Goal: Task Accomplishment & Management: Manage account settings

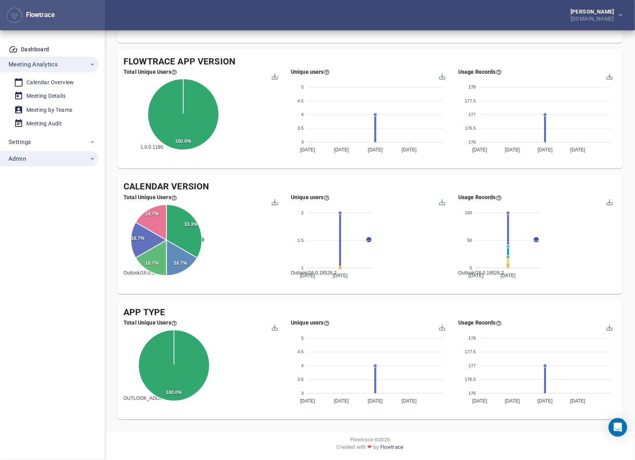
click at [40, 156] on span "Admin" at bounding box center [52, 159] width 87 height 10
click at [44, 176] on div "Accounts" at bounding box center [38, 177] width 24 height 10
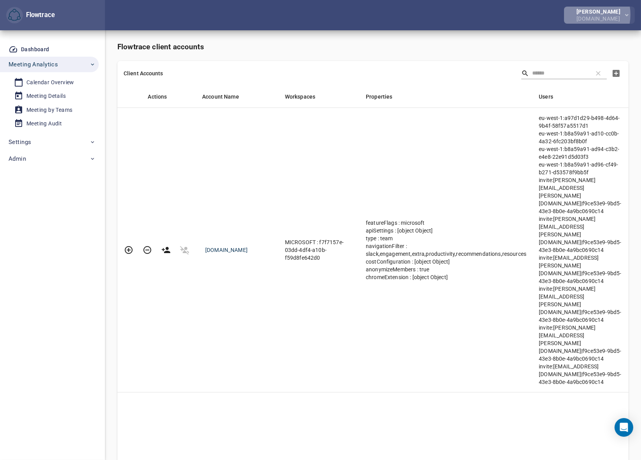
click at [587, 14] on div "[PERSON_NAME]" at bounding box center [599, 11] width 47 height 5
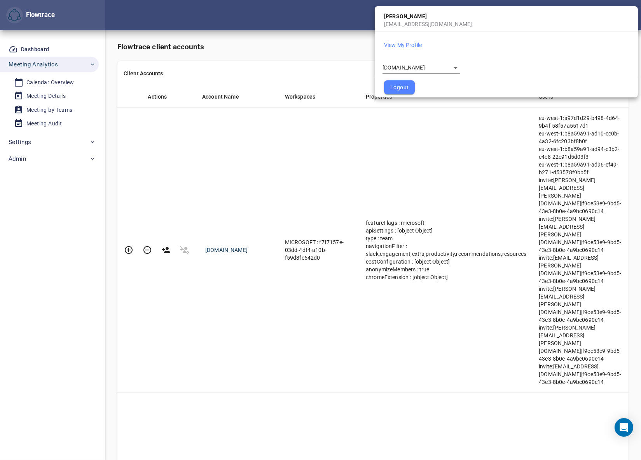
click at [422, 63] on body "Flowtrace Petri Lehtonen NRG.com Flowtrace Dashboard Meeting Analytics Calendar…" at bounding box center [320, 230] width 641 height 460
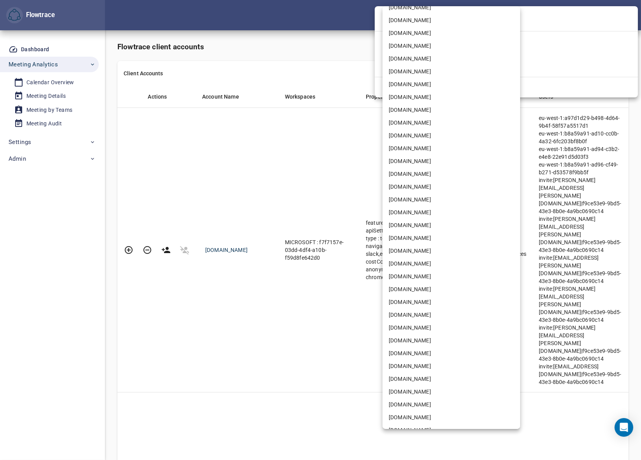
scroll to position [1248, 0]
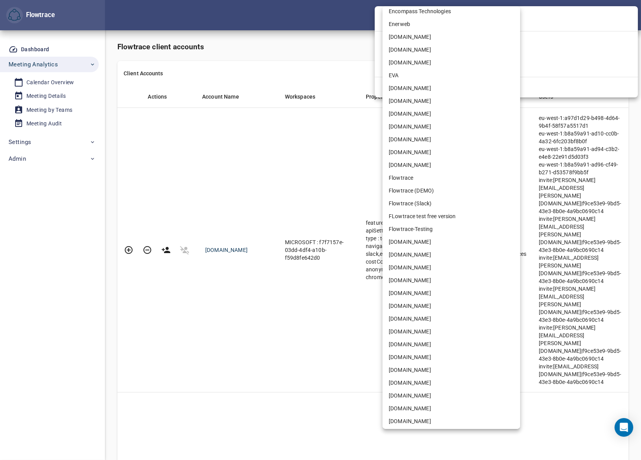
click at [414, 175] on li "Flowtrace" at bounding box center [451, 178] width 138 height 13
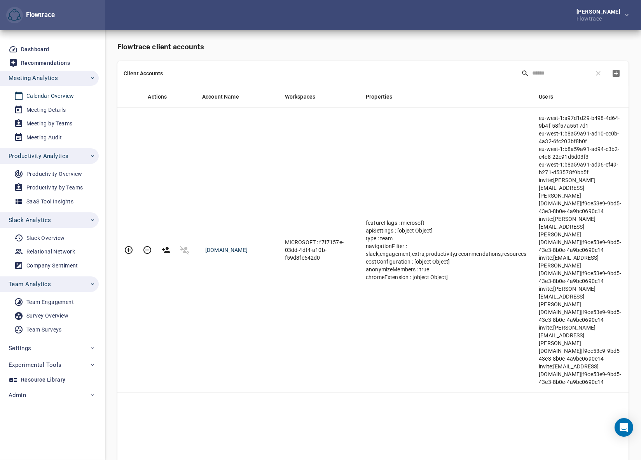
click at [43, 93] on div "Calendar Overview" at bounding box center [50, 96] width 48 height 10
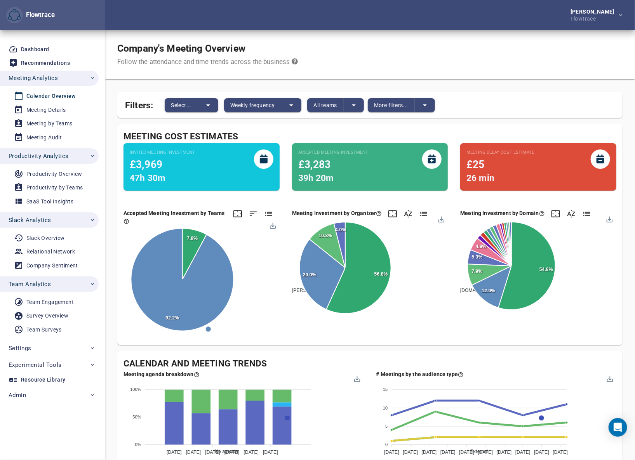
click at [363, 35] on div "Company's Meeting Overview Follow the attendance and time trends across the bus…" at bounding box center [370, 54] width 530 height 49
click at [186, 109] on span "Select..." at bounding box center [181, 105] width 21 height 9
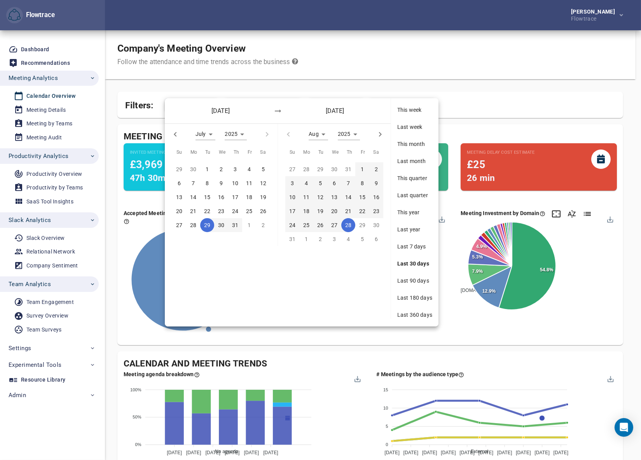
click at [359, 39] on div at bounding box center [320, 230] width 641 height 460
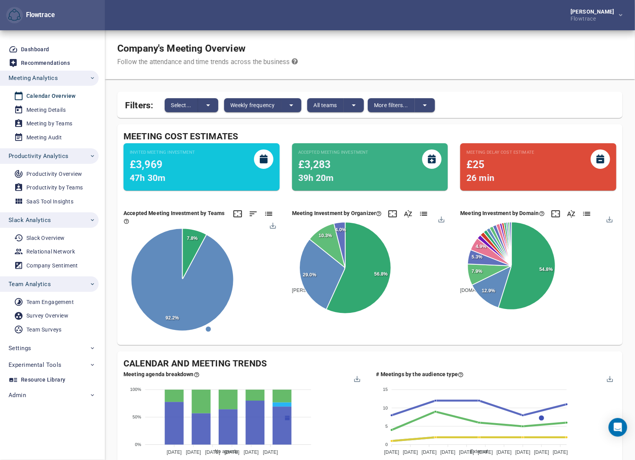
click at [54, 155] on span "Productivity Analytics" at bounding box center [39, 156] width 60 height 10
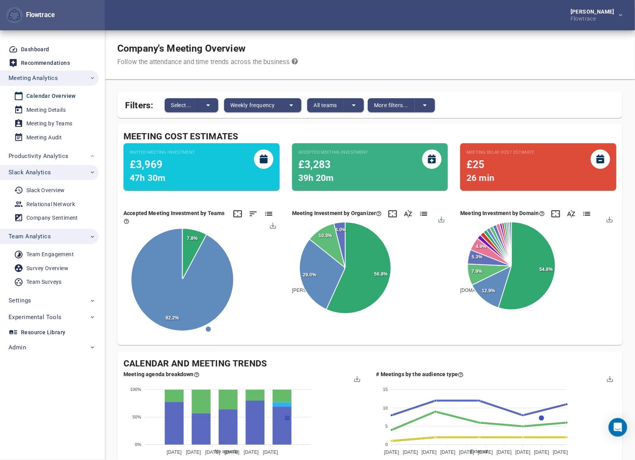
click at [52, 173] on span "Slack Analytics" at bounding box center [52, 172] width 87 height 10
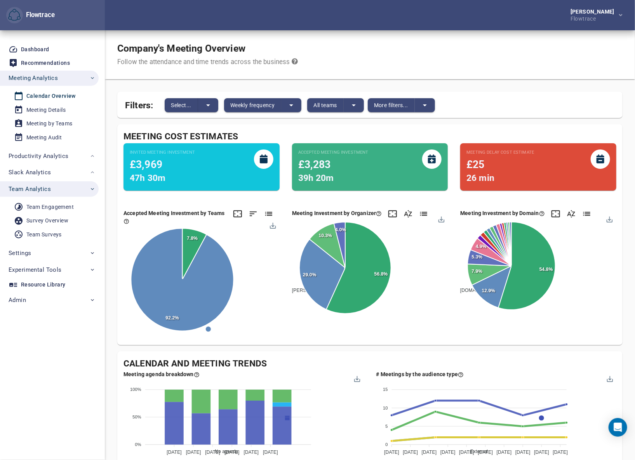
click at [50, 190] on span "Team Analytics" at bounding box center [30, 189] width 42 height 10
click at [178, 112] on button "Select..." at bounding box center [181, 105] width 33 height 14
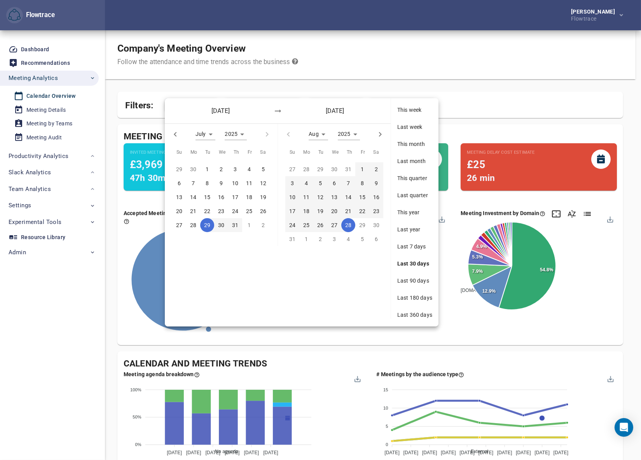
click at [423, 312] on span "Last 360 days" at bounding box center [414, 315] width 35 height 8
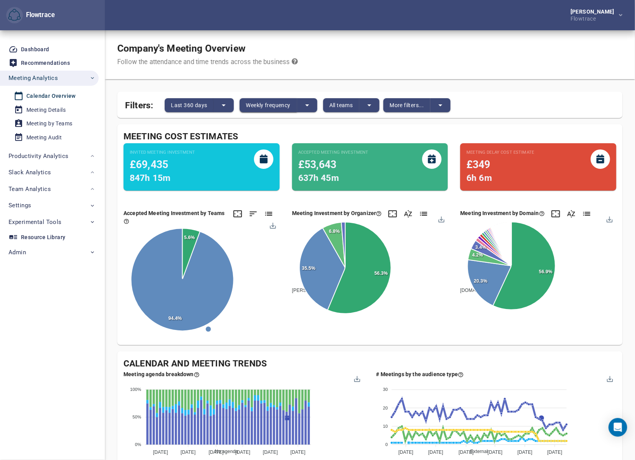
click at [259, 105] on span "Weekly frequency" at bounding box center [268, 105] width 44 height 9
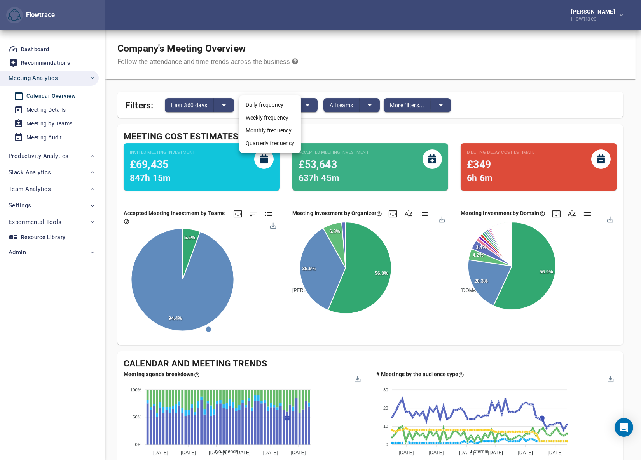
click at [261, 132] on li "Monthly frequency" at bounding box center [269, 130] width 61 height 13
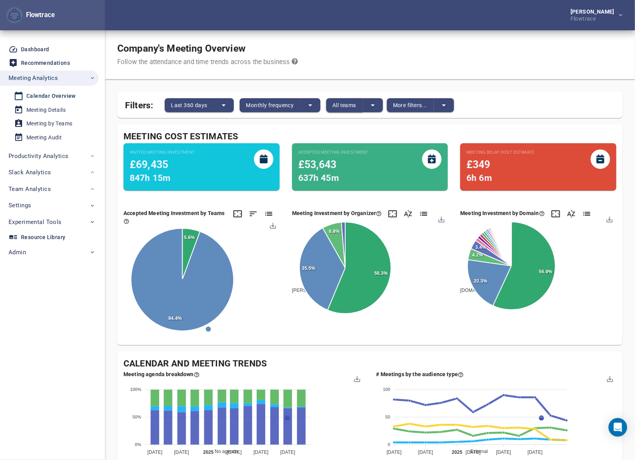
click at [349, 106] on span "All teams" at bounding box center [345, 105] width 24 height 9
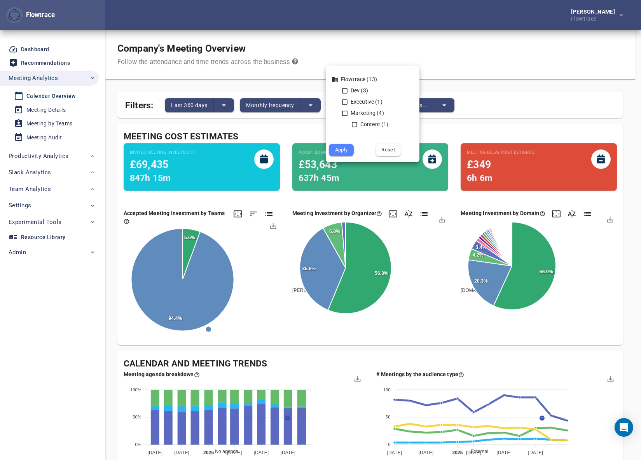
click at [401, 51] on div at bounding box center [320, 230] width 641 height 460
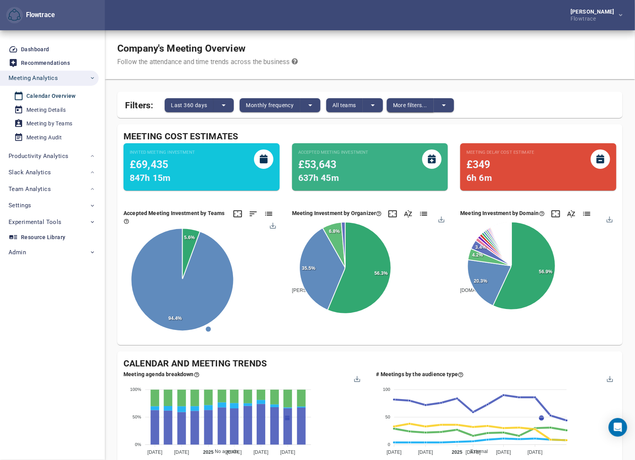
click at [408, 101] on span "More filters..." at bounding box center [410, 105] width 34 height 9
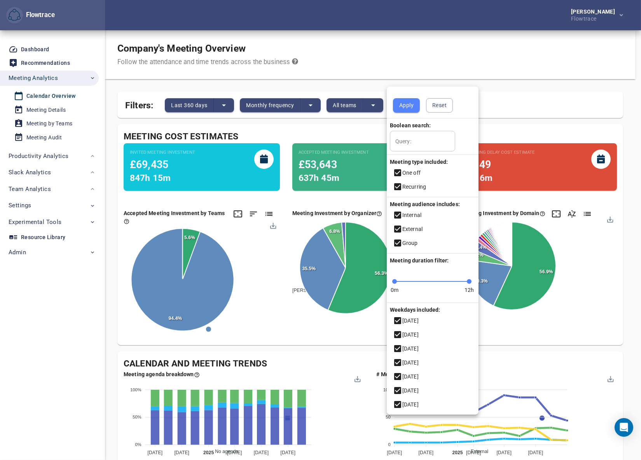
click at [502, 63] on div at bounding box center [320, 230] width 641 height 460
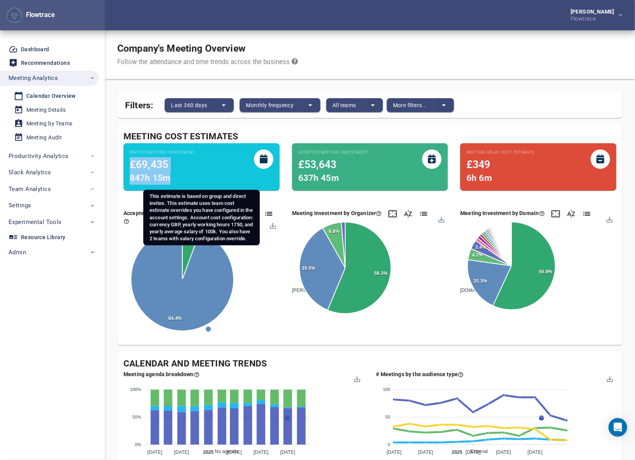
drag, startPoint x: 132, startPoint y: 163, endPoint x: 180, endPoint y: 179, distance: 51.0
click at [180, 179] on div "Invited Meeting Investment £69,435 847h 15m" at bounding box center [162, 167] width 65 height 35
click at [155, 172] on div "847h 15m" at bounding box center [162, 178] width 65 height 13
drag, startPoint x: 132, startPoint y: 162, endPoint x: 174, endPoint y: 174, distance: 43.4
click at [174, 174] on div "Invited Meeting Investment £69,435 847h 15m" at bounding box center [162, 167] width 65 height 35
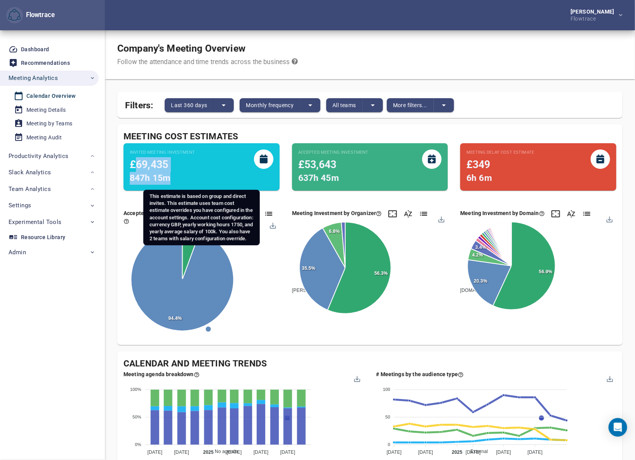
click at [178, 177] on div "847h 15m" at bounding box center [162, 178] width 65 height 13
drag, startPoint x: 173, startPoint y: 179, endPoint x: 134, endPoint y: 167, distance: 41.3
click at [134, 167] on div "Invited Meeting Investment £69,435 847h 15m" at bounding box center [162, 167] width 65 height 35
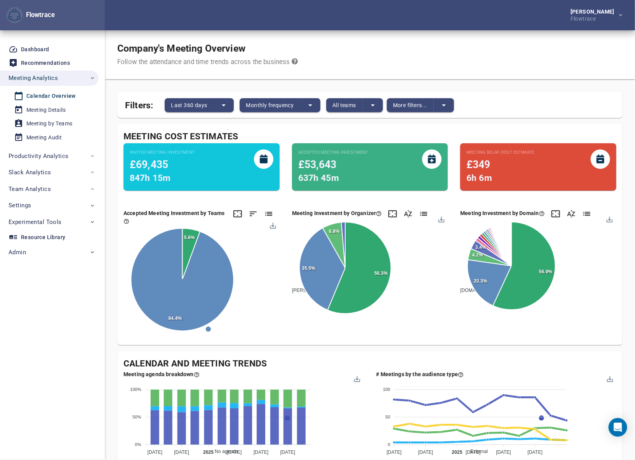
click at [268, 132] on div "Meeting Cost Estimates" at bounding box center [370, 137] width 493 height 13
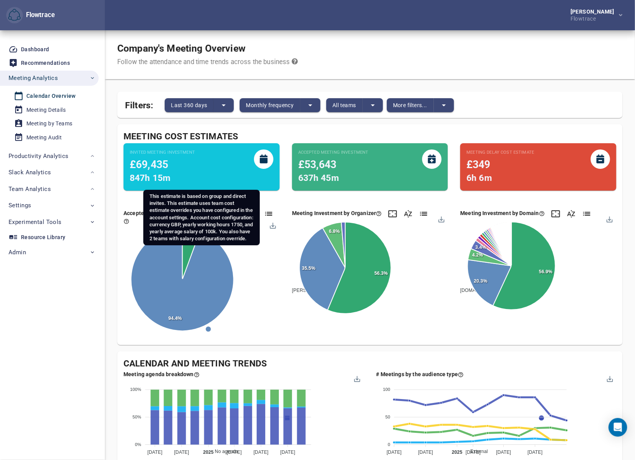
click at [135, 179] on span "847h 15m" at bounding box center [150, 178] width 41 height 10
click at [164, 179] on span "847h 15m" at bounding box center [150, 178] width 41 height 10
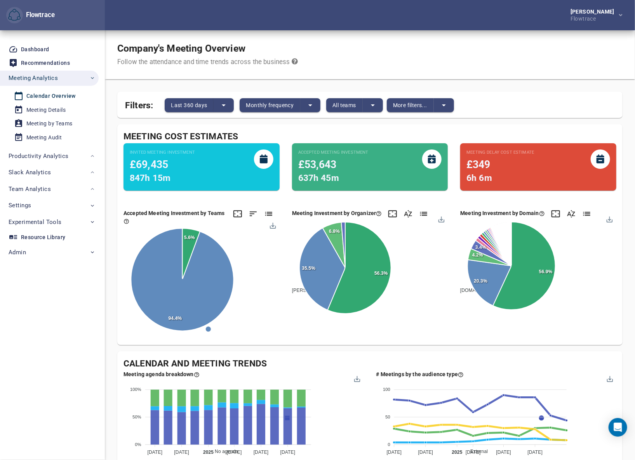
drag, startPoint x: 291, startPoint y: 141, endPoint x: 295, endPoint y: 136, distance: 6.4
click at [291, 141] on div "Accepted Meeting Investment £53,643 637h 45m" at bounding box center [370, 170] width 169 height 66
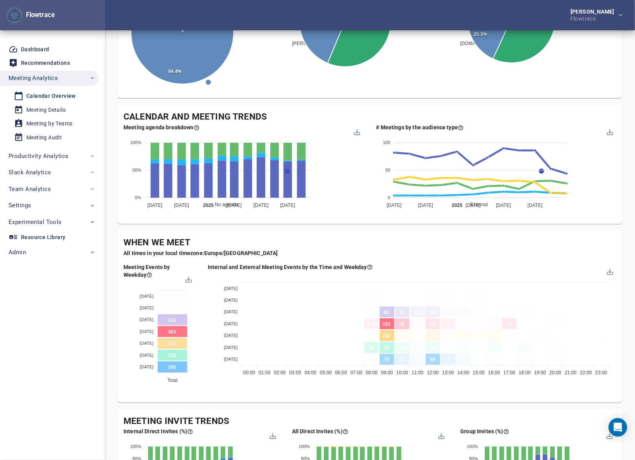
scroll to position [329, 0]
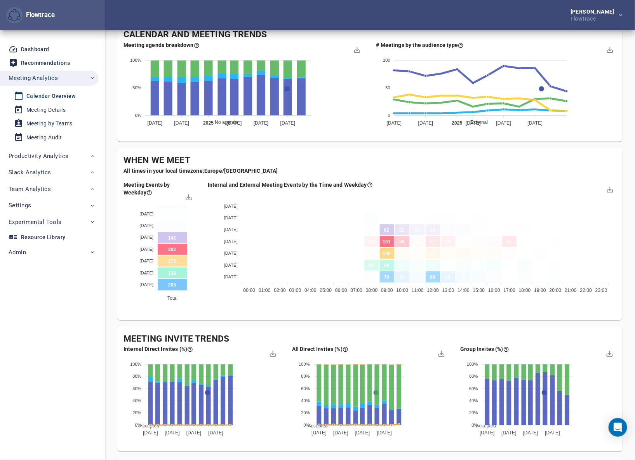
click at [341, 134] on div "Meeting agenda breakdown No agenda Short agenda Agenda 100% 100% 50% 50% 0% 0% …" at bounding box center [243, 87] width 253 height 104
click at [288, 313] on div "Internal and External Meeting Events by the Time and Weekday [DATE] [DATE] [DAT…" at bounding box center [412, 246] width 421 height 143
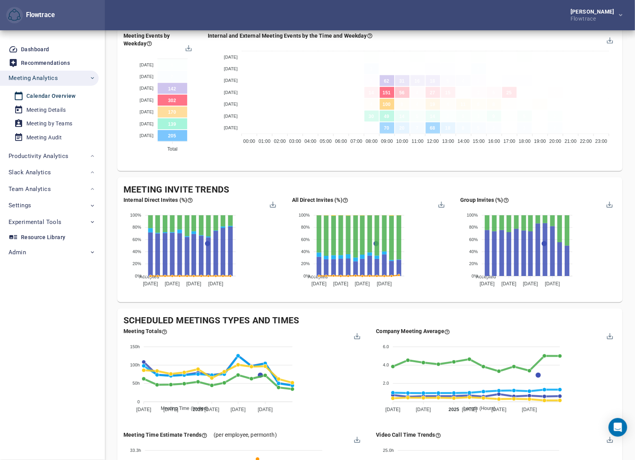
scroll to position [494, 0]
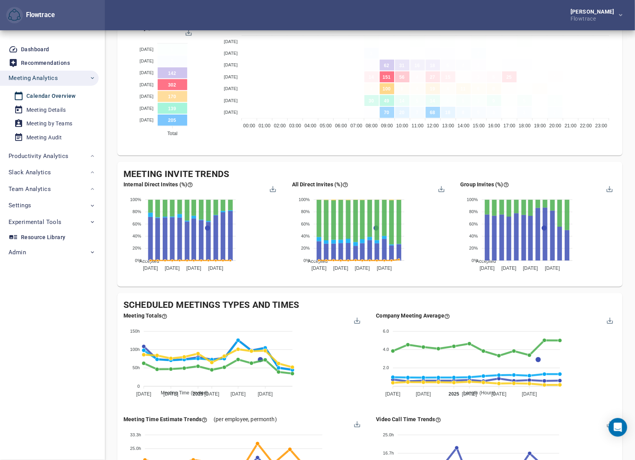
click at [289, 284] on div "Meeting Invite Trends Internal Direct Invites (%) Accepted Declined Pending Ten…" at bounding box center [369, 224] width 505 height 125
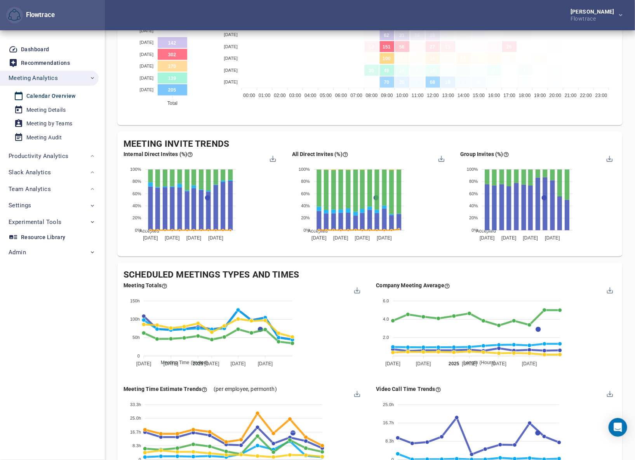
scroll to position [577, 0]
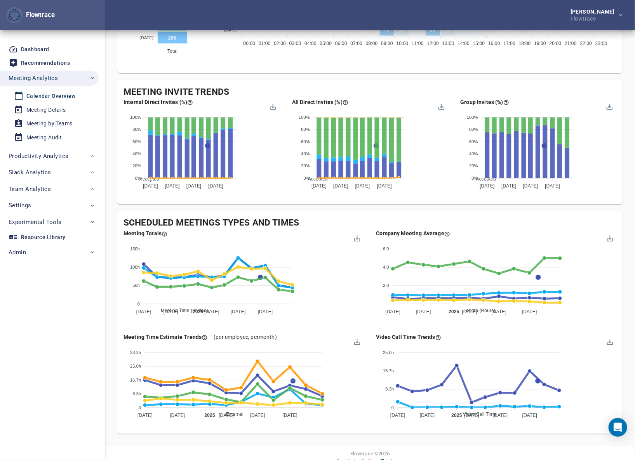
click at [52, 203] on span "Settings" at bounding box center [52, 205] width 87 height 10
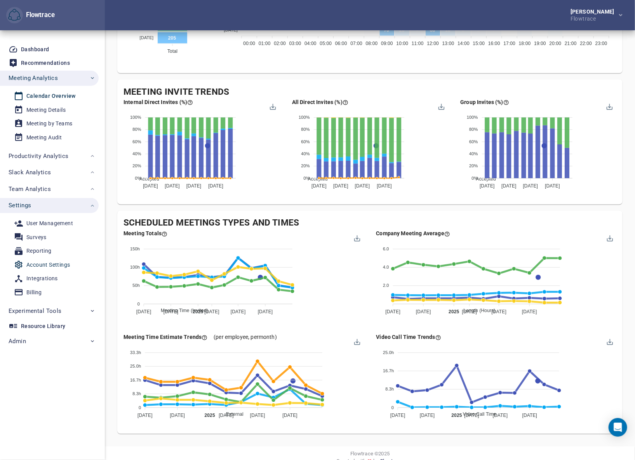
click at [44, 263] on div "Account Settings" at bounding box center [48, 265] width 44 height 10
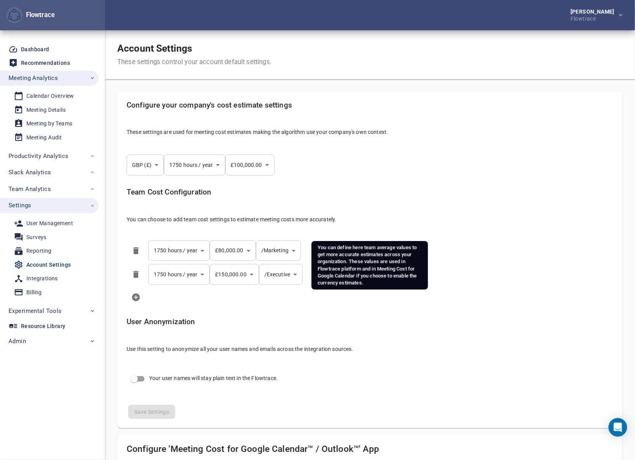
select select "***"
click at [507, 210] on div "Team Cost Configuration You can choose to add team cost settings to estimate me…" at bounding box center [369, 209] width 499 height 54
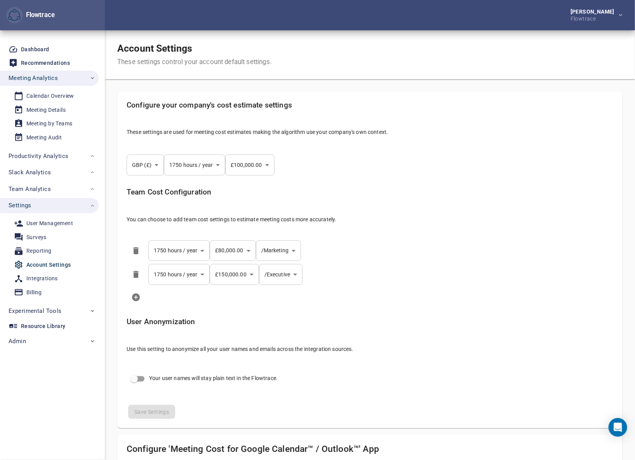
click at [151, 172] on body "Flowtrace [PERSON_NAME] Flowtrace Flowtrace Dashboard Recommendations Meeting A…" at bounding box center [317, 230] width 635 height 460
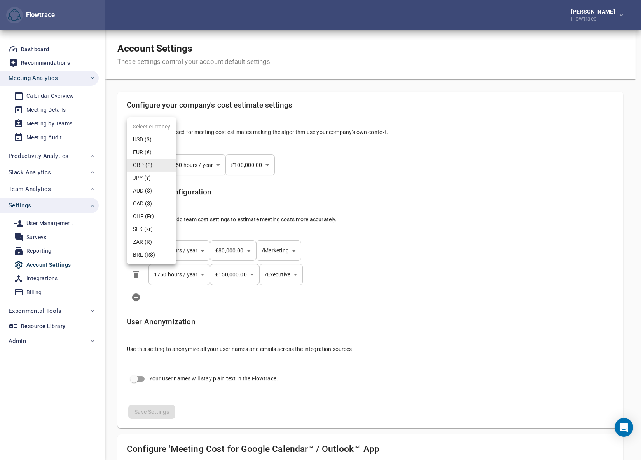
click at [377, 186] on div at bounding box center [320, 230] width 641 height 460
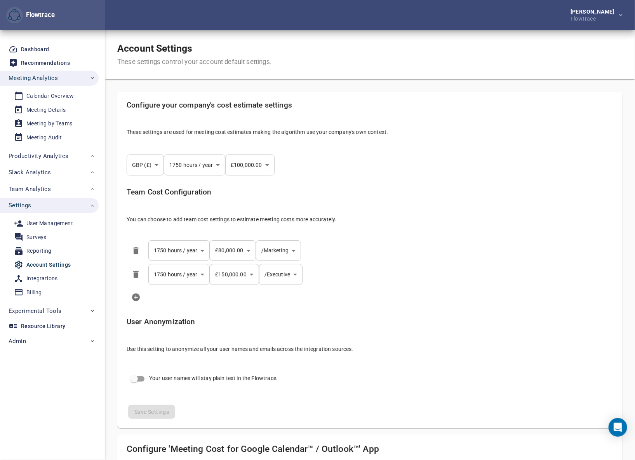
click at [340, 254] on li "**********" at bounding box center [369, 251] width 499 height 24
click at [438, 299] on li at bounding box center [369, 298] width 499 height 22
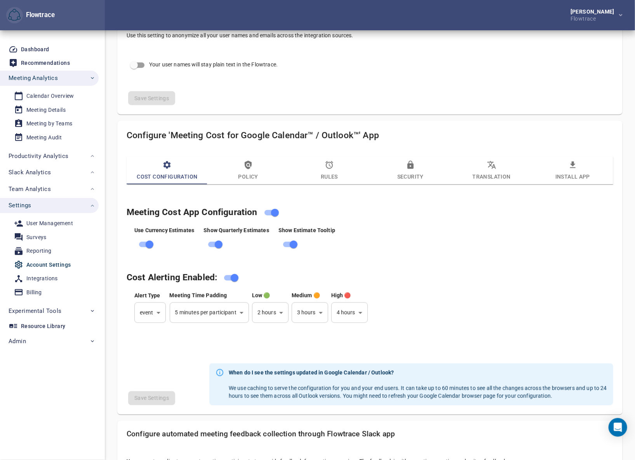
scroll to position [329, 0]
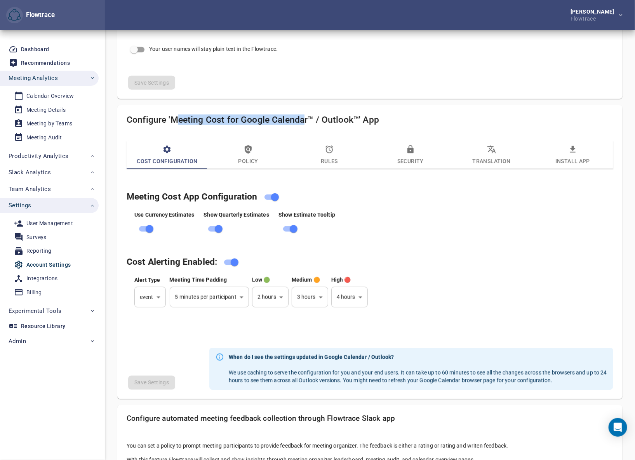
drag, startPoint x: 175, startPoint y: 119, endPoint x: 302, endPoint y: 119, distance: 126.7
click at [302, 119] on h4 "Configure 'Meeting Cost for Google Calendar™ / Outlook™' App" at bounding box center [370, 120] width 487 height 10
drag, startPoint x: 229, startPoint y: 120, endPoint x: 218, endPoint y: 120, distance: 10.9
click at [218, 120] on h4 "Configure 'Meeting Cost for Google Calendar™ / Outlook™' App" at bounding box center [370, 120] width 487 height 10
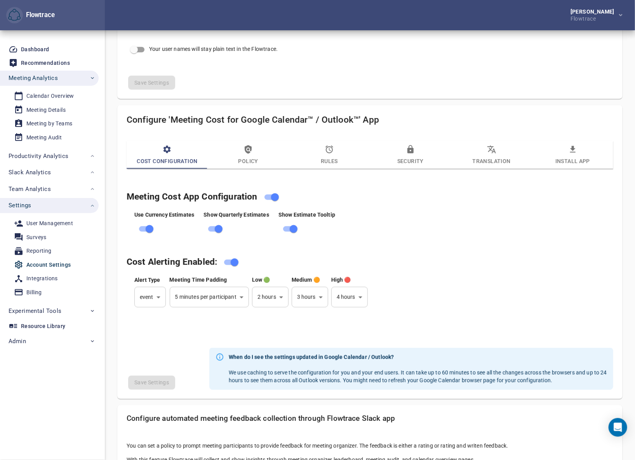
click at [440, 105] on div "**********" at bounding box center [369, 160] width 505 height 918
click at [250, 154] on span "Policy" at bounding box center [249, 155] width 72 height 21
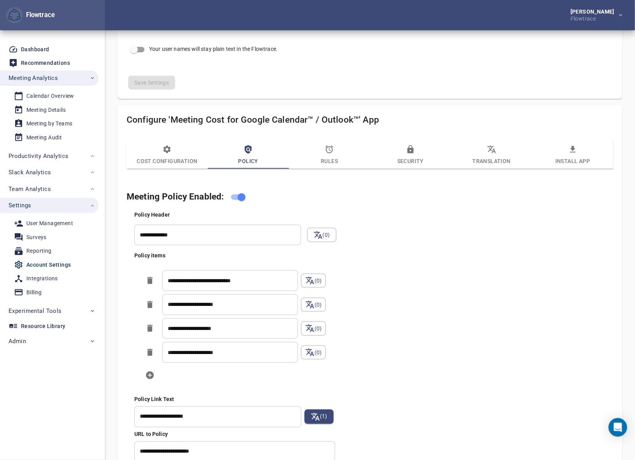
scroll to position [412, 0]
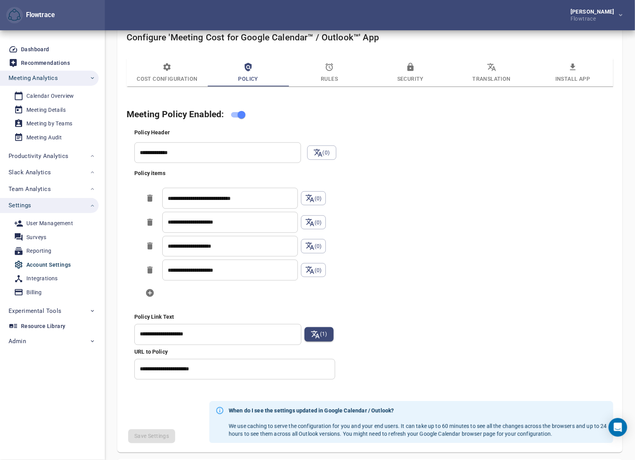
click at [190, 362] on input "**********" at bounding box center [234, 369] width 201 height 21
click at [177, 367] on input "**********" at bounding box center [234, 369] width 201 height 21
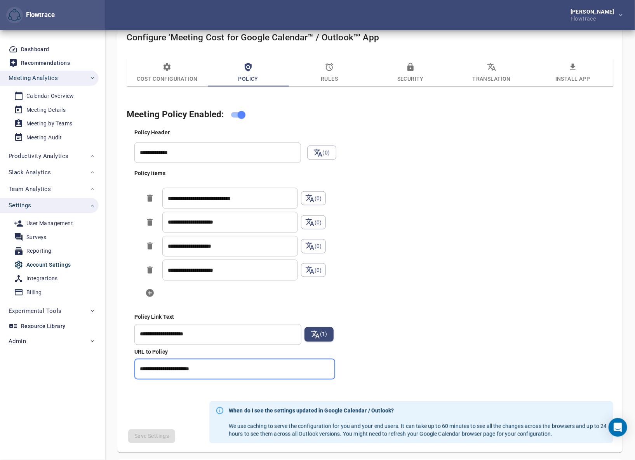
click at [177, 367] on input "**********" at bounding box center [234, 369] width 201 height 21
click at [326, 67] on icon "button" at bounding box center [330, 67] width 8 height 8
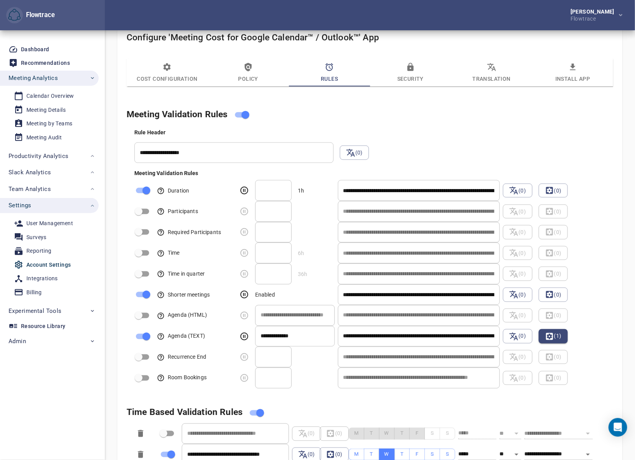
click at [420, 123] on div "**********" at bounding box center [370, 319] width 487 height 423
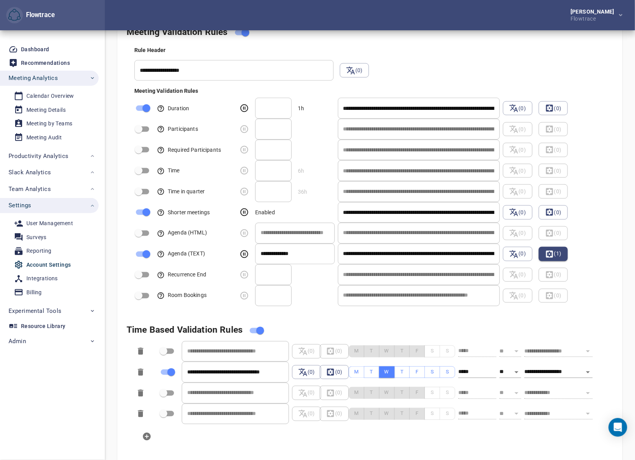
click at [451, 49] on div "Rule Header" at bounding box center [374, 50] width 481 height 8
